Goal: Navigation & Orientation: Find specific page/section

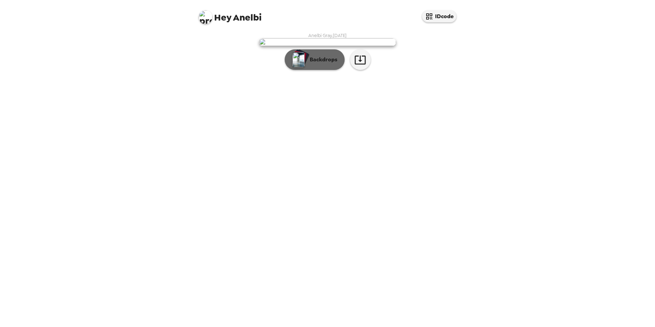
click at [307, 66] on div "button" at bounding box center [301, 57] width 17 height 17
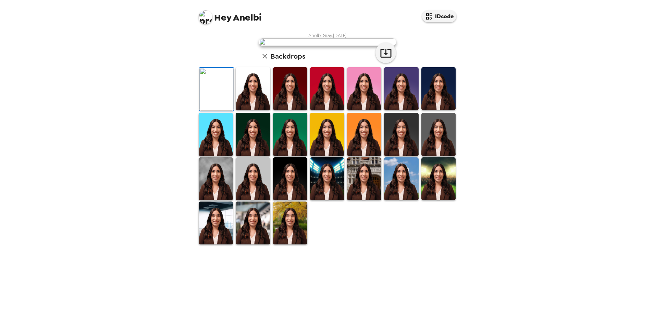
scroll to position [68, 0]
click at [255, 110] on img at bounding box center [253, 88] width 34 height 43
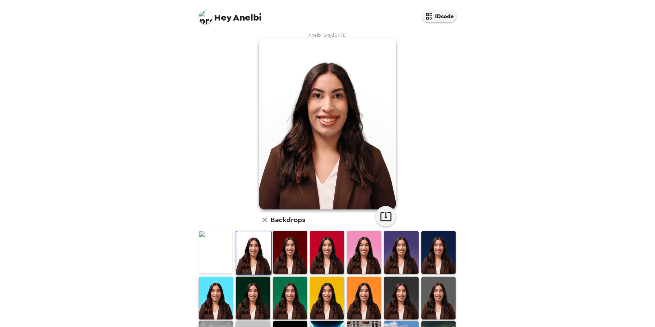
scroll to position [0, 0]
drag, startPoint x: 433, startPoint y: 288, endPoint x: 427, endPoint y: 288, distance: 6.2
click at [433, 288] on img at bounding box center [438, 298] width 34 height 43
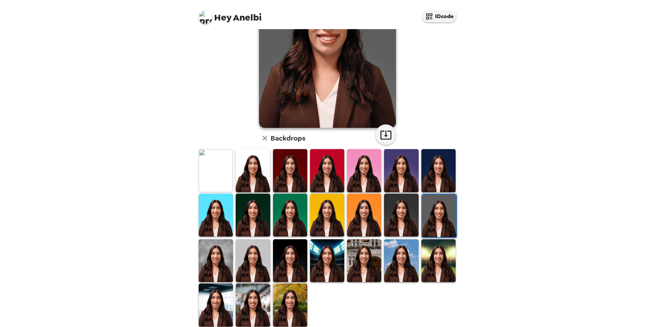
scroll to position [89, 0]
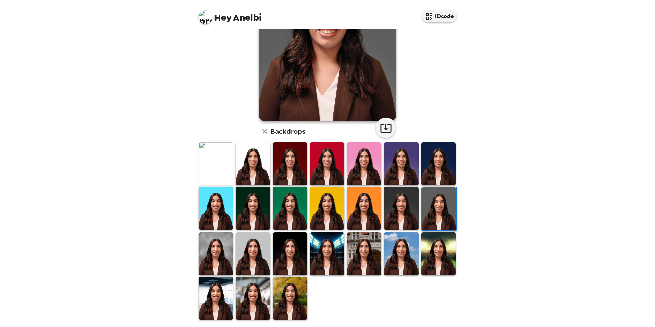
click at [256, 258] on img at bounding box center [253, 253] width 34 height 43
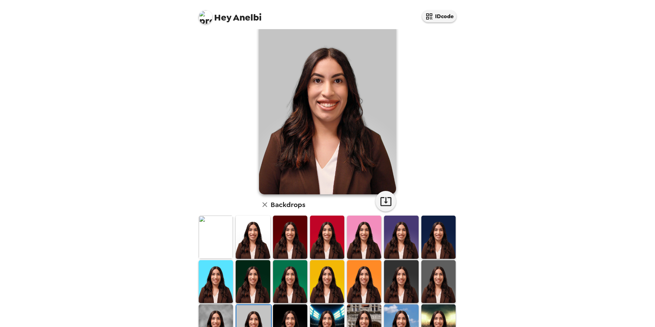
scroll to position [0, 0]
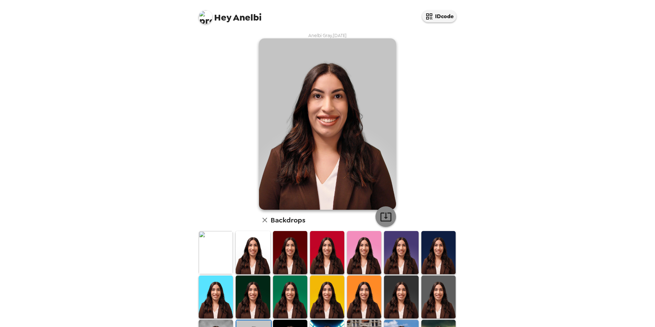
click at [381, 213] on icon "button" at bounding box center [386, 217] width 12 height 12
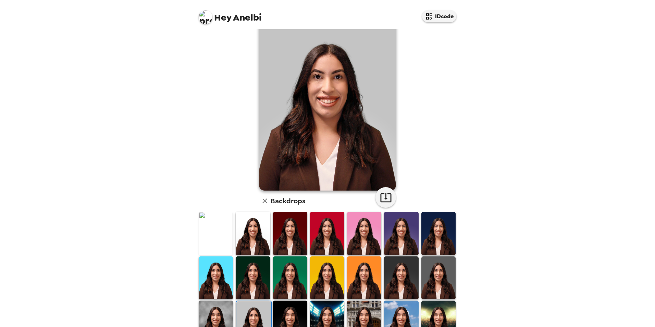
scroll to position [68, 0]
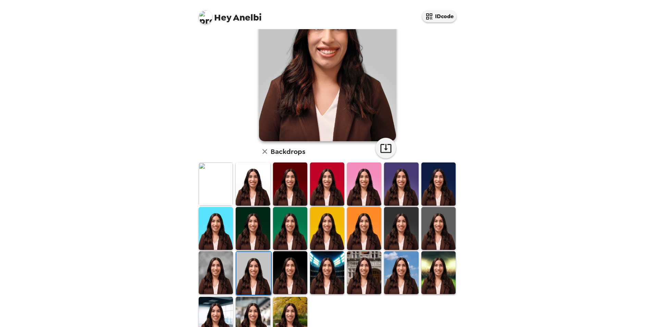
drag, startPoint x: 299, startPoint y: 310, endPoint x: 291, endPoint y: 306, distance: 8.9
click at [299, 310] on img at bounding box center [290, 317] width 34 height 43
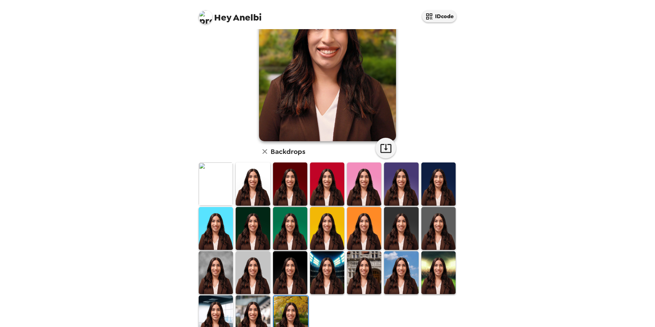
click at [257, 197] on img at bounding box center [253, 183] width 34 height 43
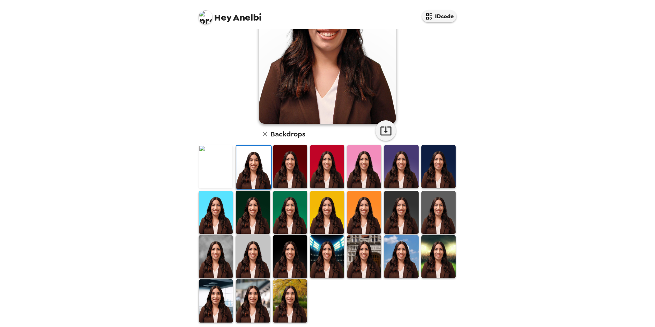
scroll to position [89, 0]
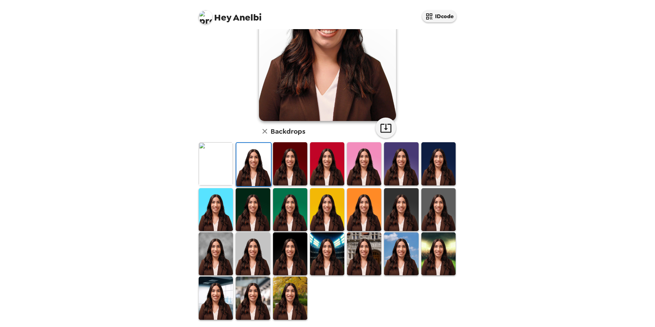
click at [319, 250] on img at bounding box center [327, 253] width 34 height 43
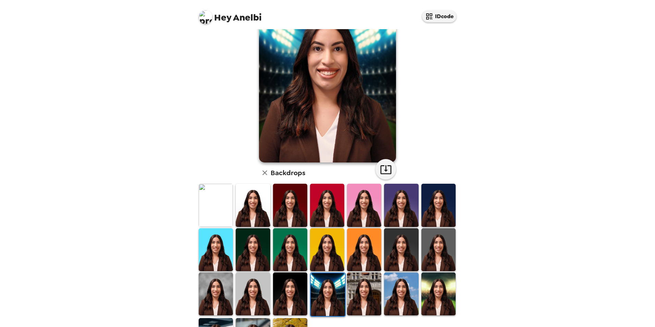
scroll to position [0, 0]
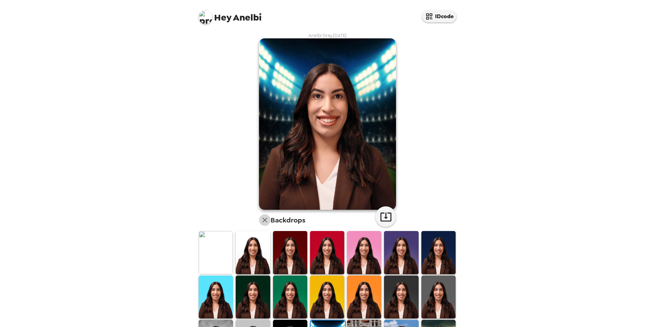
click at [261, 219] on icon "button" at bounding box center [265, 220] width 8 height 8
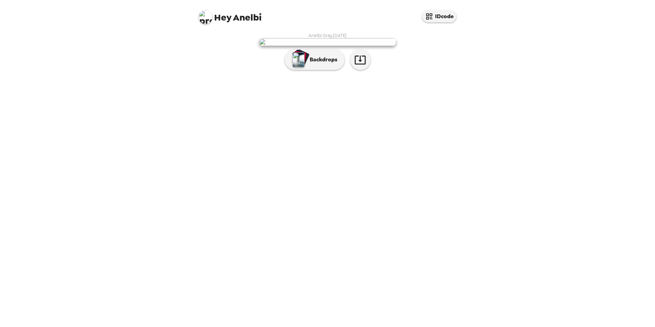
click at [302, 46] on img at bounding box center [327, 42] width 137 height 8
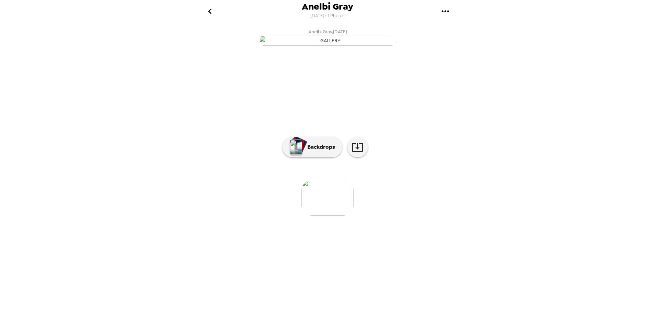
click at [320, 215] on img at bounding box center [327, 198] width 52 height 36
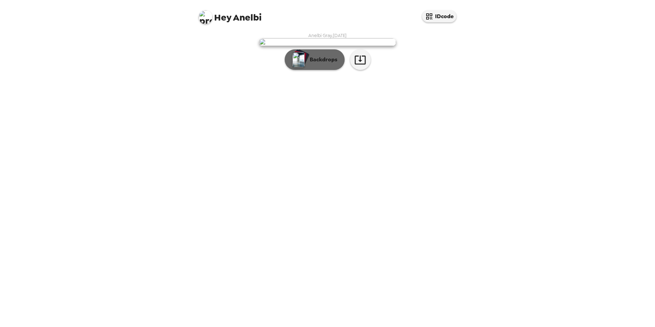
click at [300, 67] on img "button" at bounding box center [298, 59] width 12 height 15
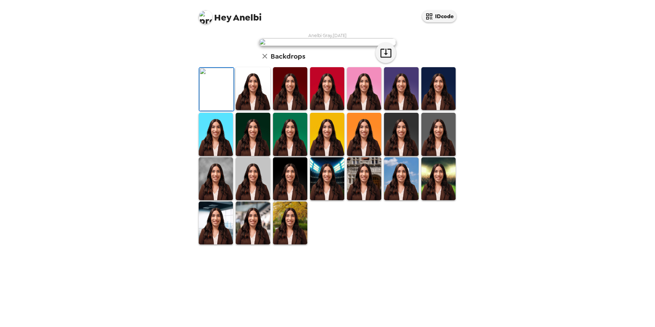
click at [264, 59] on icon "button" at bounding box center [264, 56] width 5 height 5
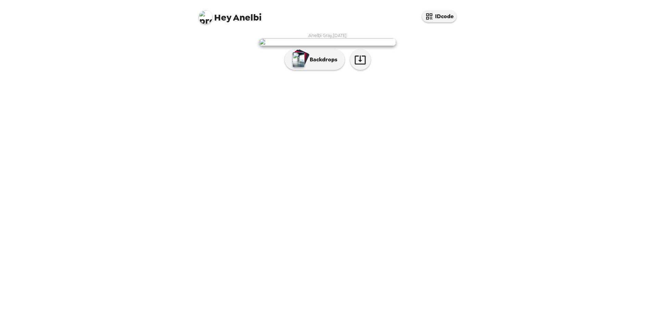
click at [309, 46] on img at bounding box center [327, 42] width 137 height 8
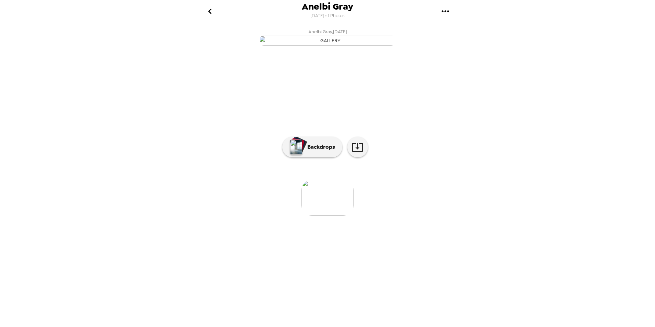
click at [328, 215] on img at bounding box center [327, 198] width 52 height 36
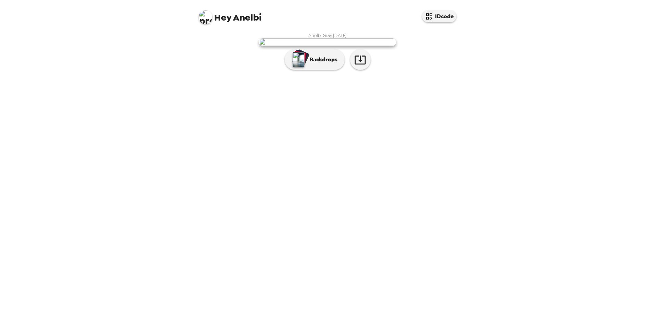
click at [240, 20] on span "Hey Anelbi" at bounding box center [230, 14] width 63 height 15
click at [359, 46] on img at bounding box center [327, 42] width 137 height 8
click at [355, 46] on img at bounding box center [327, 42] width 137 height 8
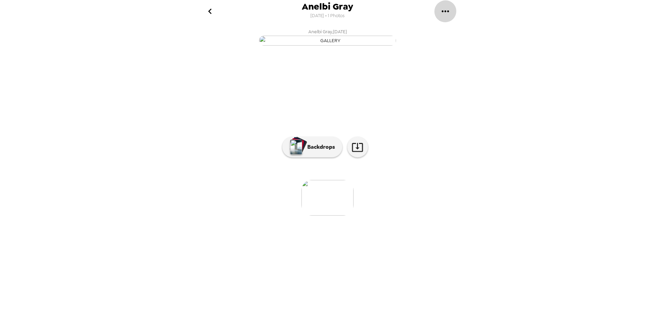
click at [442, 9] on icon "gallery menu" at bounding box center [445, 11] width 11 height 11
